Goal: Information Seeking & Learning: Learn about a topic

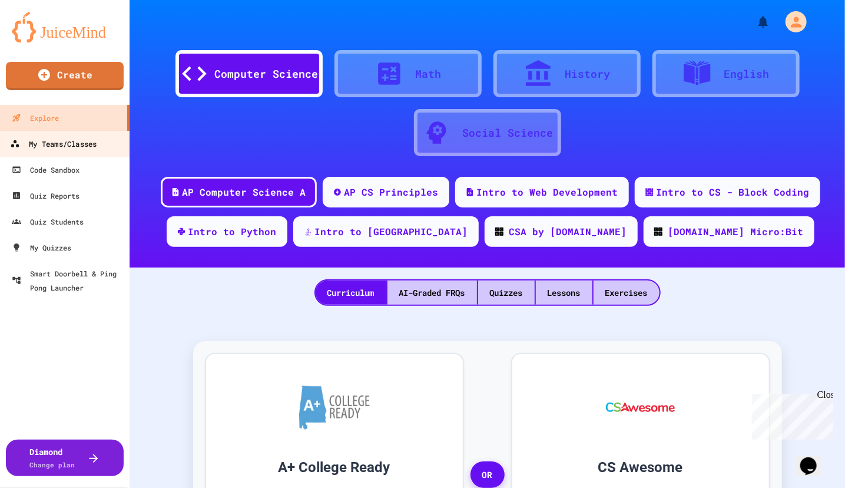
click at [58, 141] on div "My Teams/Classes" at bounding box center [53, 144] width 87 height 15
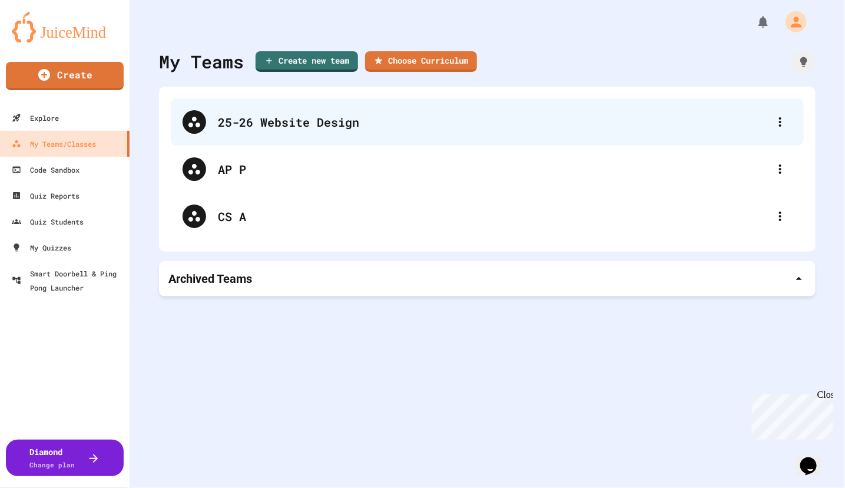
click at [344, 116] on div "25-26 Website Design" at bounding box center [493, 122] width 551 height 18
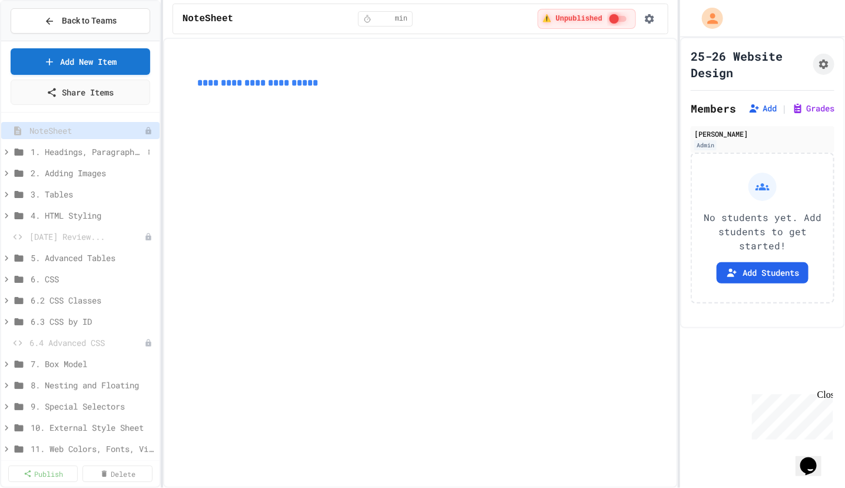
click at [60, 150] on span "1. Headings, Paragraphs, Lists" at bounding box center [87, 151] width 112 height 12
